Goal: Task Accomplishment & Management: Manage account settings

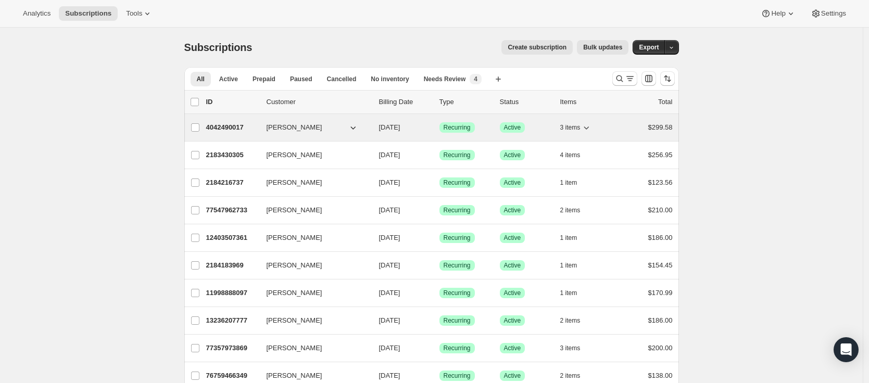
click at [222, 129] on p "4042490017" at bounding box center [232, 127] width 52 height 10
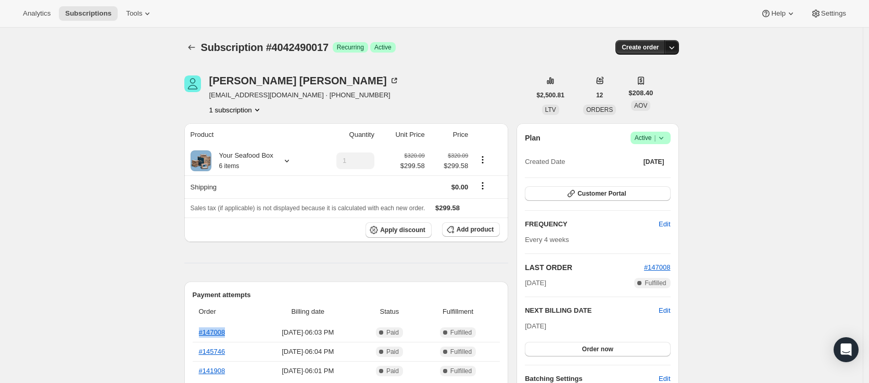
click at [679, 50] on button "button" at bounding box center [671, 47] width 15 height 15
click at [152, 15] on icon at bounding box center [147, 13] width 10 height 10
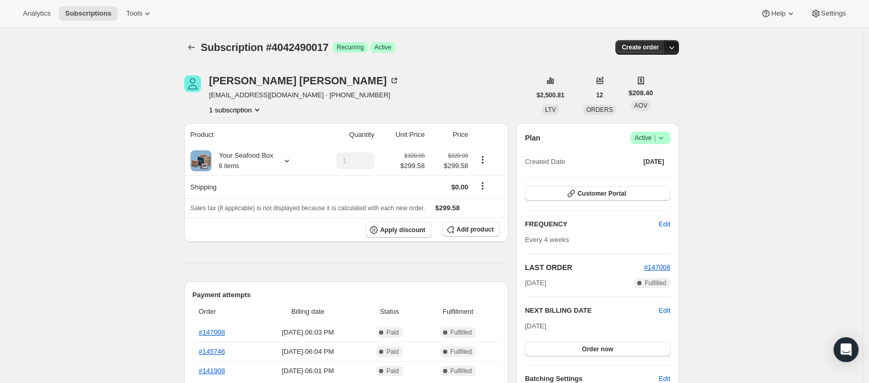
click at [676, 46] on icon "button" at bounding box center [671, 47] width 10 height 10
click at [252, 106] on button "1 subscription" at bounding box center [235, 110] width 53 height 10
click at [236, 130] on span "4042490017 Info Current" at bounding box center [236, 129] width 69 height 8
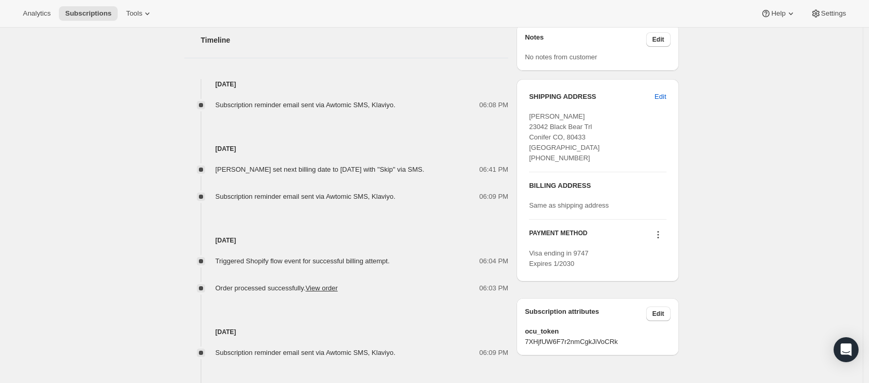
scroll to position [406, 0]
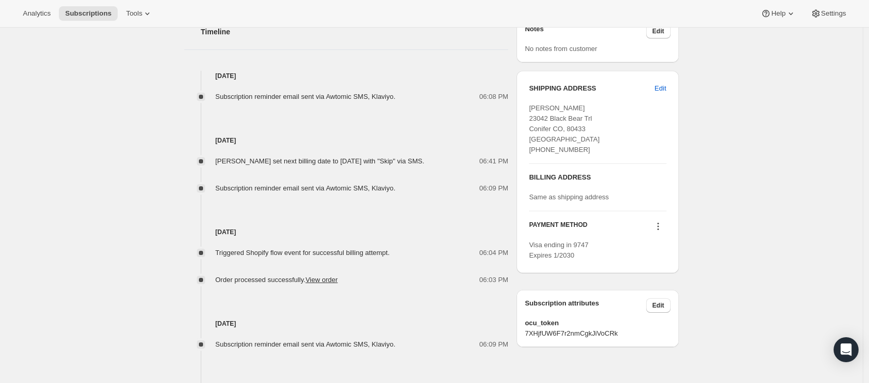
click at [661, 228] on icon at bounding box center [658, 226] width 10 height 10
